Goal: Transaction & Acquisition: Book appointment/travel/reservation

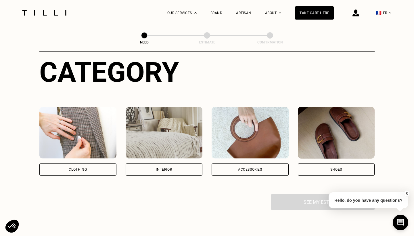
scroll to position [61, 0]
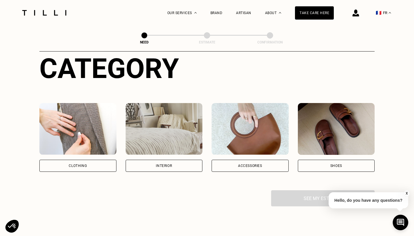
click at [88, 169] on div "CLOTHING" at bounding box center [77, 165] width 77 height 12
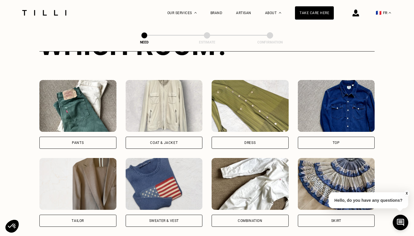
scroll to position [246, 0]
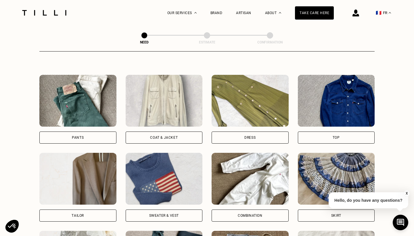
click at [156, 137] on div "COAT & JACKET" at bounding box center [164, 137] width 28 height 3
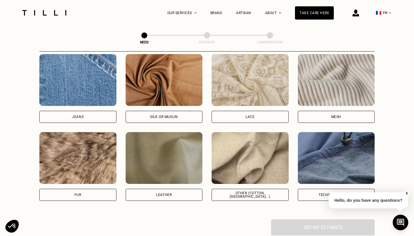
scroll to position [615, 0]
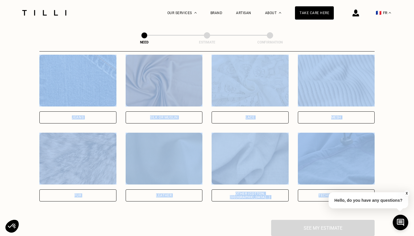
drag, startPoint x: 22, startPoint y: 57, endPoint x: 383, endPoint y: 215, distance: 393.6
copy div "Jeans SILK OR MUSLIN Lace Mesh Coming soon We don't have any experts in this ca…"
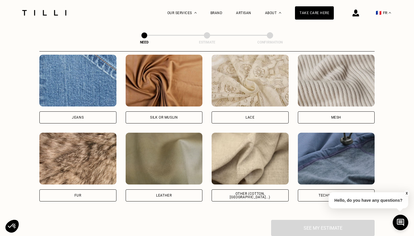
click at [185, 211] on div "WHAT SUBJECT? SOME SUBJECTS REQUIRE SPECIFIC KNOW-HOW AND TOOLS. IF NECESSARY, …" at bounding box center [206, 83] width 335 height 271
click at [236, 192] on div "OTHER (COTTON, [GEOGRAPHIC_DATA]...)" at bounding box center [249, 195] width 77 height 12
select select "FR"
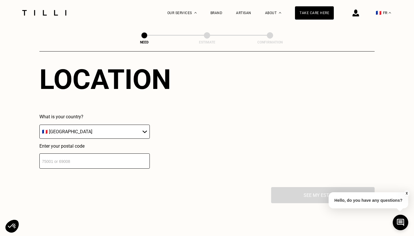
scroll to position [790, 0]
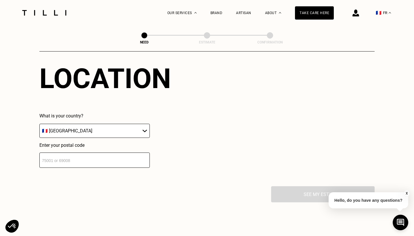
click at [129, 164] on input "number" at bounding box center [94, 159] width 110 height 15
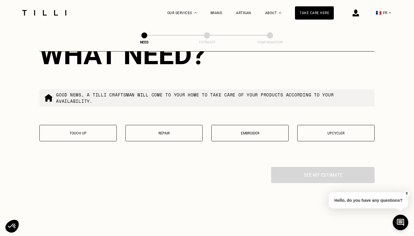
scroll to position [957, 0]
type input "75015"
click at [149, 135] on p "REPAIR" at bounding box center [163, 133] width 71 height 4
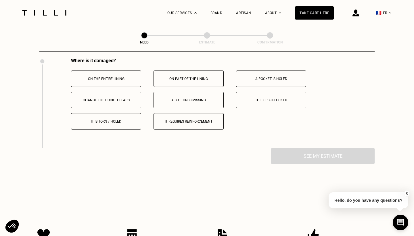
scroll to position [1066, 0]
click at [174, 79] on p "ON PART OF THE LINING" at bounding box center [189, 78] width 64 height 4
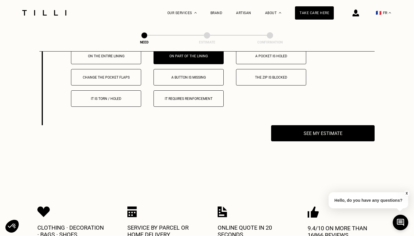
scroll to position [1089, 0]
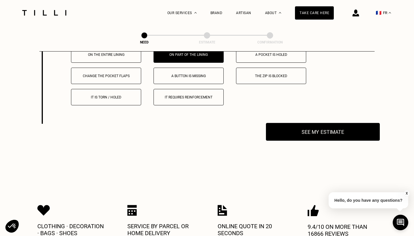
click at [309, 132] on button "SEE MY ESTIMATE" at bounding box center [323, 132] width 114 height 18
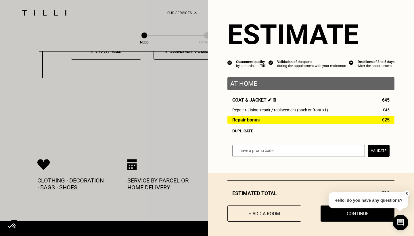
scroll to position [1139, 0]
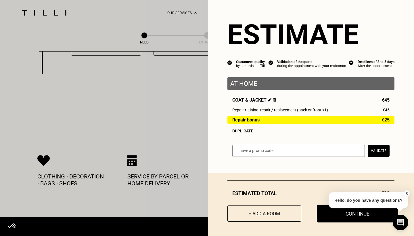
click at [336, 218] on button "Continue" at bounding box center [357, 213] width 81 height 18
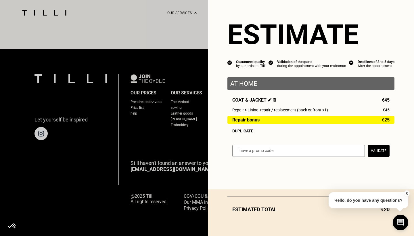
scroll to position [345, 0]
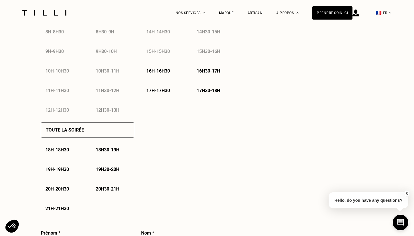
select select "FR"
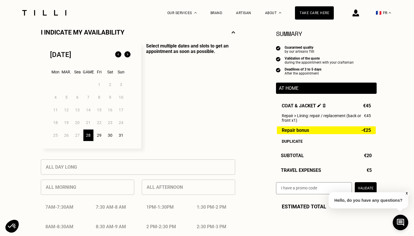
scroll to position [135, 0]
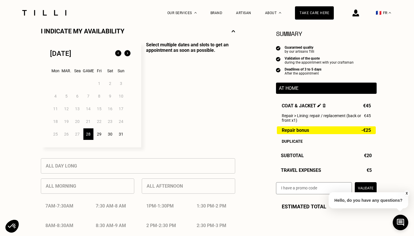
click at [98, 134] on div "29" at bounding box center [99, 133] width 10 height 11
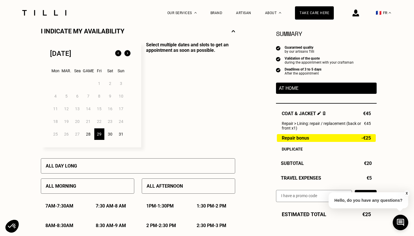
click at [95, 163] on div "All day long" at bounding box center [138, 165] width 194 height 15
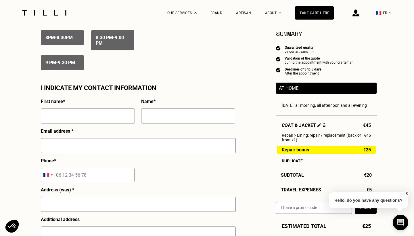
scroll to position [501, 0]
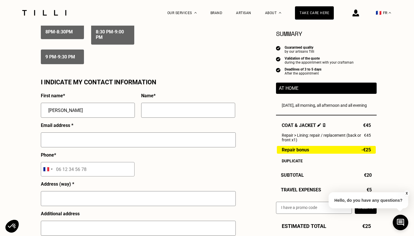
type input "[PERSON_NAME]"
type input "[EMAIL_ADDRESS][DOMAIN_NAME]"
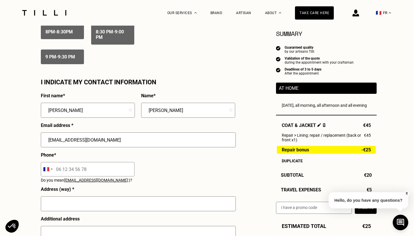
click at [67, 176] on input "tel" at bounding box center [88, 169] width 94 height 14
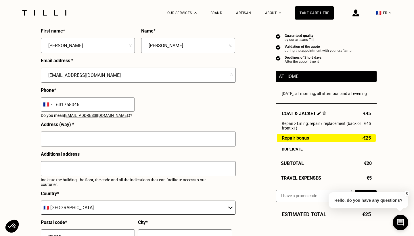
scroll to position [567, 0]
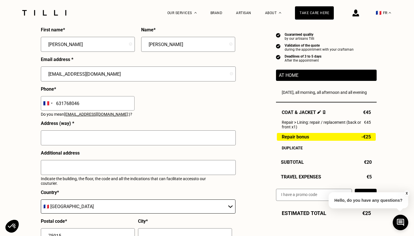
type input "631768046"
type input "[STREET_ADDRESS] augustines"
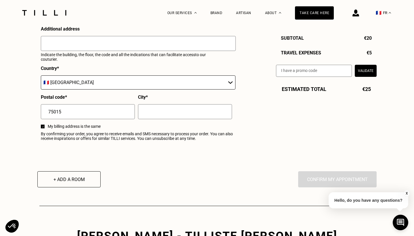
type input "7501"
type input "[GEOGRAPHIC_DATA]"
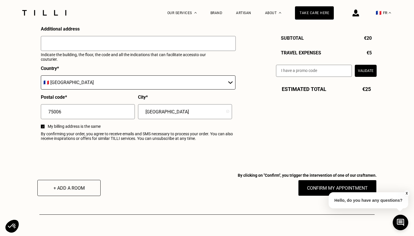
type input "75006"
click at [43, 127] on img at bounding box center [43, 127] width 2 height 2
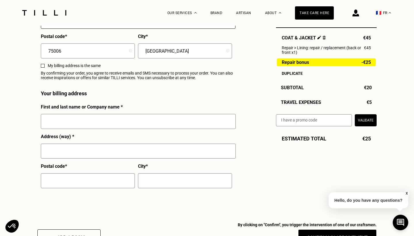
scroll to position [754, 0]
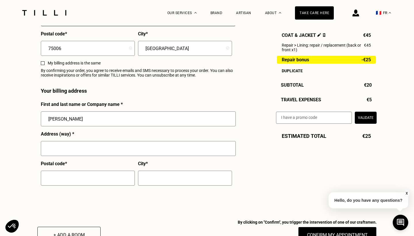
type input "[PERSON_NAME]"
type input "[STREET_ADDRESS]"
type input "75"
type input "[GEOGRAPHIC_DATA]"
type input "75015"
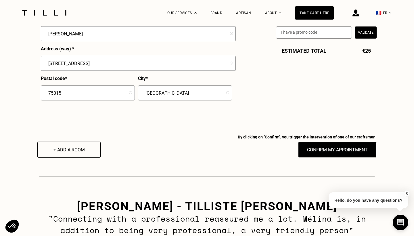
scroll to position [842, 0]
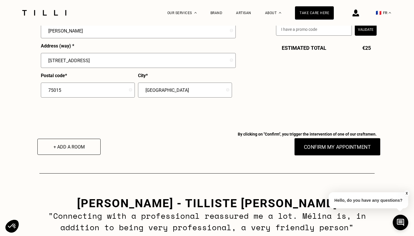
click at [320, 151] on button "CONFIRM MY APPOINTMENT" at bounding box center [337, 147] width 86 height 18
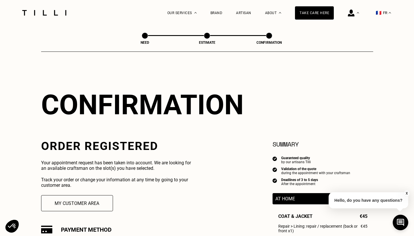
click at [390, 14] on button "🇫🇷 FR" at bounding box center [383, 13] width 21 height 26
